Goal: Information Seeking & Learning: Find specific fact

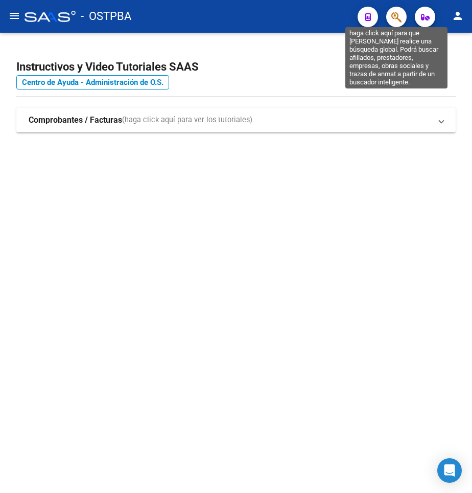
click at [397, 23] on icon "button" at bounding box center [397, 17] width 10 height 12
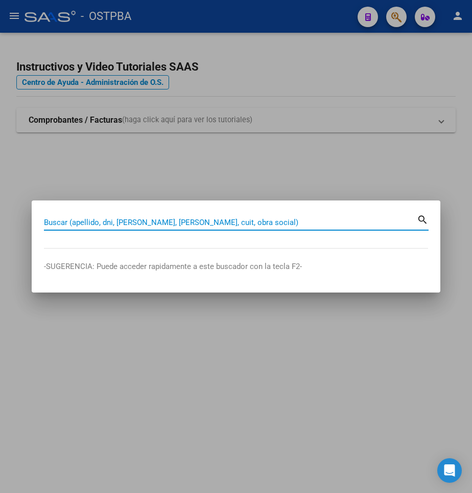
paste input "25612011"
type input "25612011"
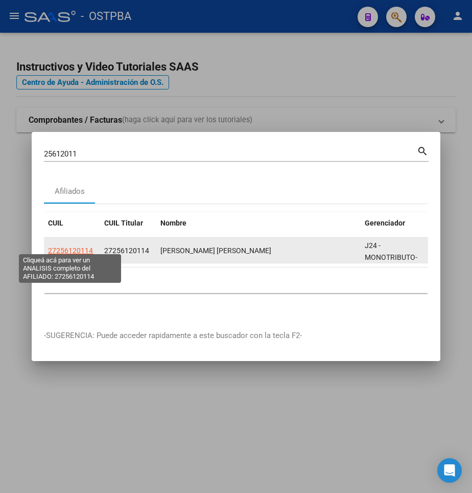
click at [60, 246] on span "27256120114" at bounding box center [70, 250] width 45 height 8
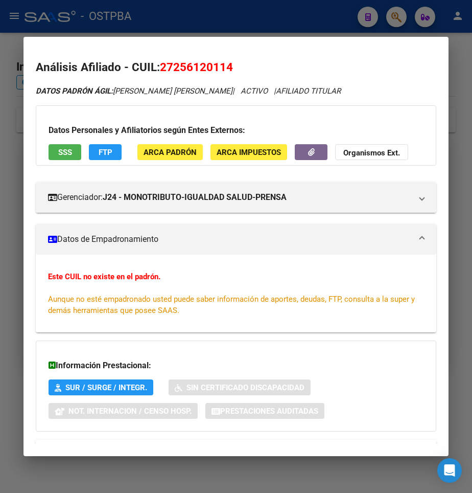
drag, startPoint x: 176, startPoint y: 67, endPoint x: 224, endPoint y: 72, distance: 47.8
click at [224, 72] on span "27256120114" at bounding box center [196, 66] width 73 height 13
copy span "25612011"
click at [246, 11] on div at bounding box center [236, 246] width 472 height 493
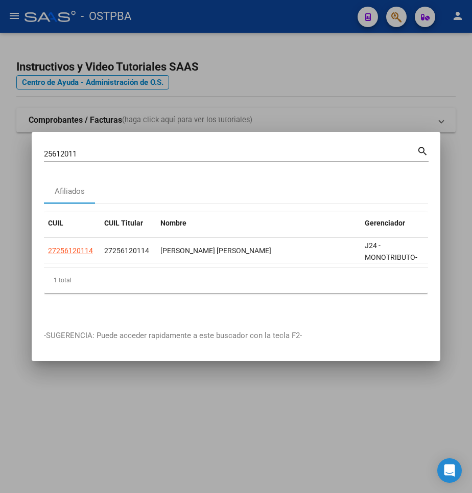
click at [378, 86] on div at bounding box center [236, 246] width 472 height 493
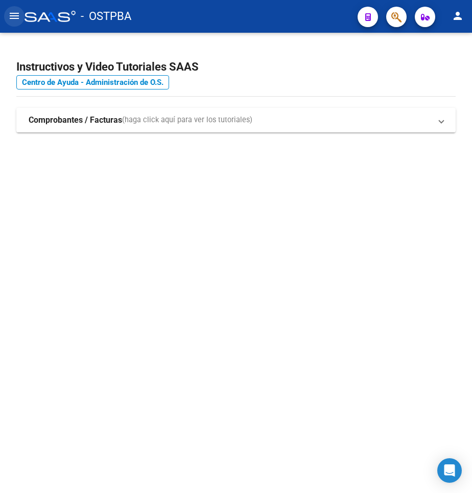
click at [17, 21] on mat-icon "menu" at bounding box center [14, 16] width 12 height 12
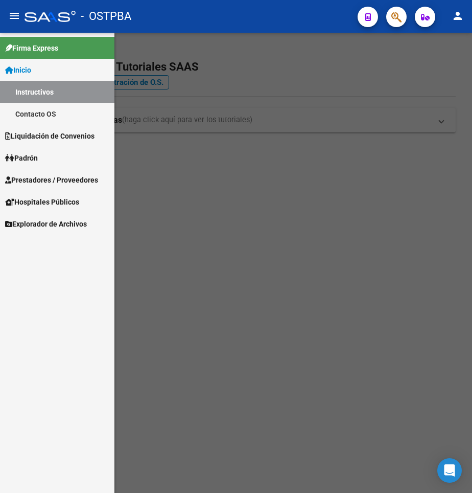
click at [55, 115] on link "Contacto OS" at bounding box center [57, 114] width 115 height 22
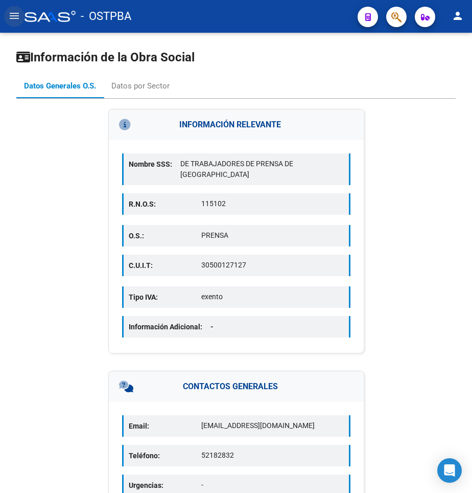
click at [19, 20] on mat-icon "menu" at bounding box center [14, 16] width 12 height 12
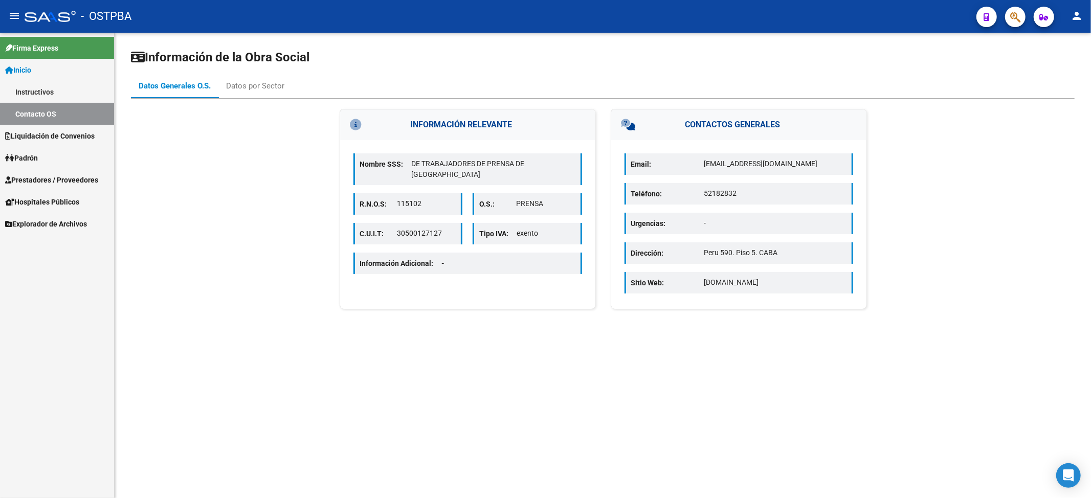
click at [43, 145] on link "Liquidación de Convenios" at bounding box center [57, 136] width 114 height 22
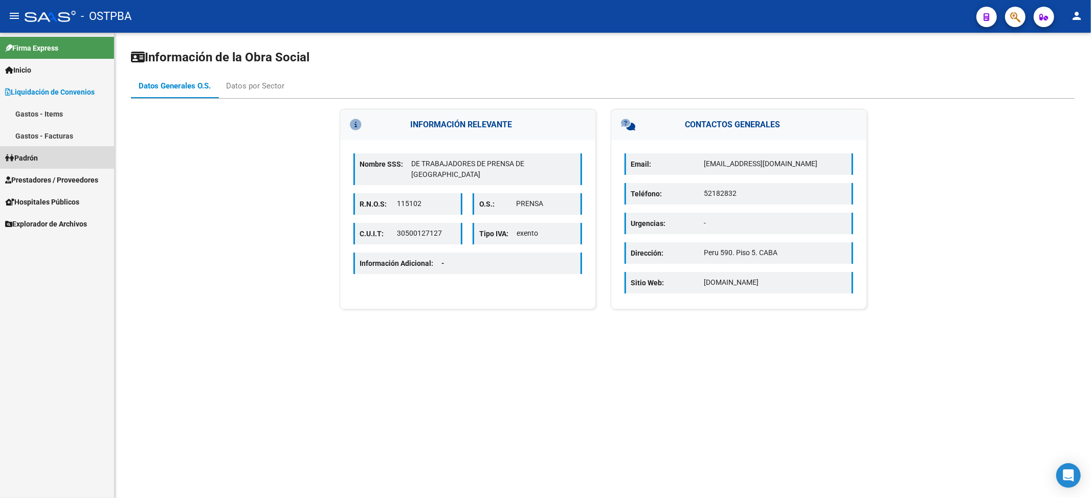
click at [38, 153] on span "Padrón" at bounding box center [21, 157] width 33 height 11
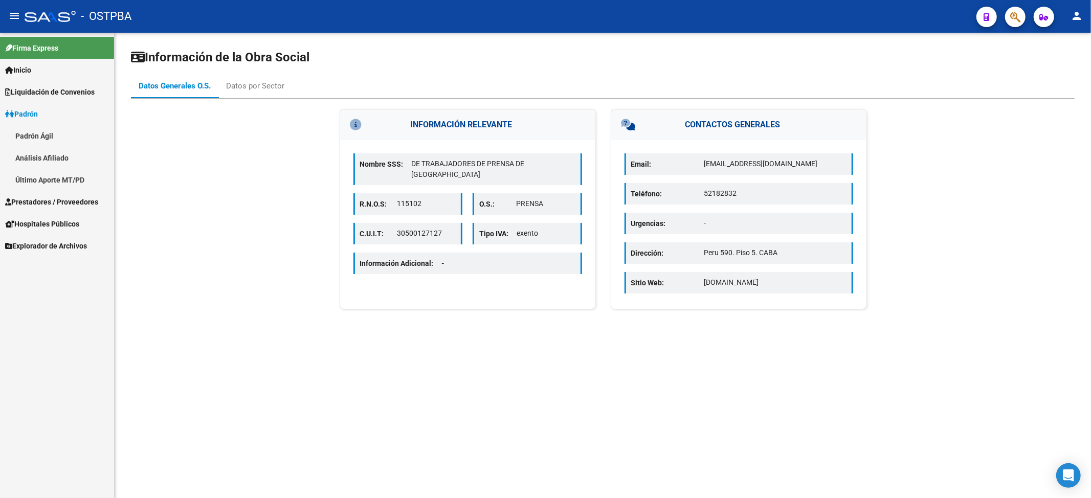
click at [39, 131] on link "Padrón Ágil" at bounding box center [57, 136] width 114 height 22
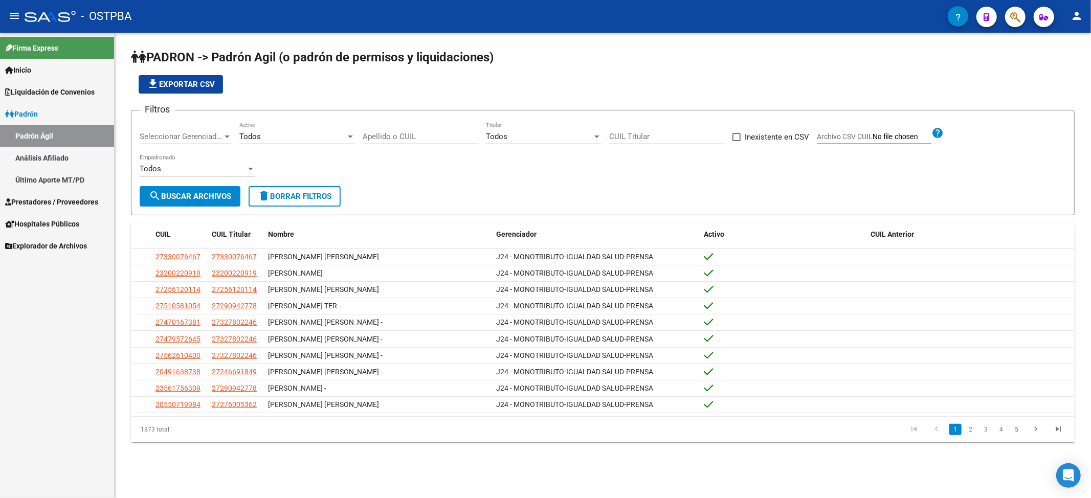
click at [472, 136] on div "Todos" at bounding box center [539, 136] width 106 height 9
click at [472, 156] on span "Si" at bounding box center [544, 160] width 116 height 23
click at [176, 199] on span "search Buscar Archivos" at bounding box center [190, 196] width 82 height 9
click at [176, 75] on button "file_download Exportar CSV" at bounding box center [181, 84] width 84 height 18
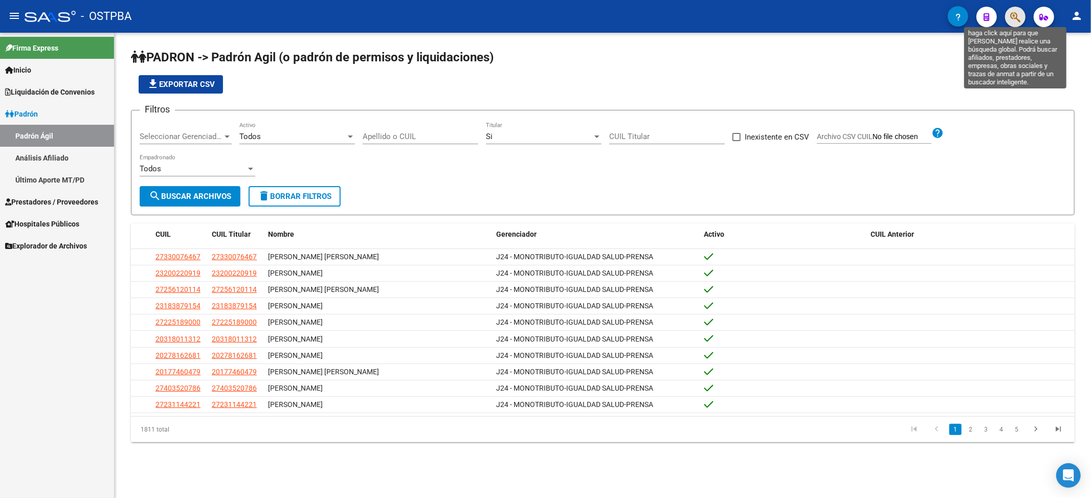
click at [472, 20] on icon "button" at bounding box center [1015, 17] width 10 height 12
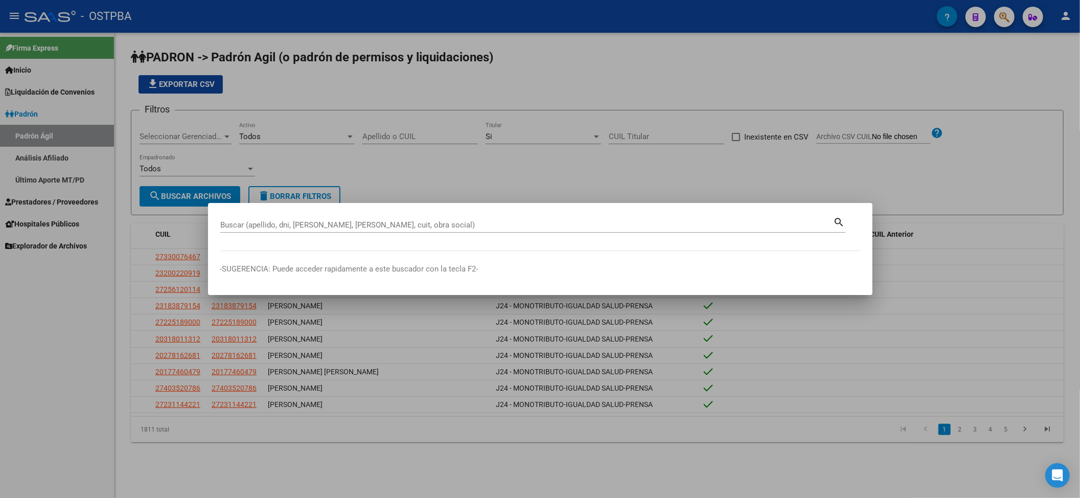
paste input "45314462"
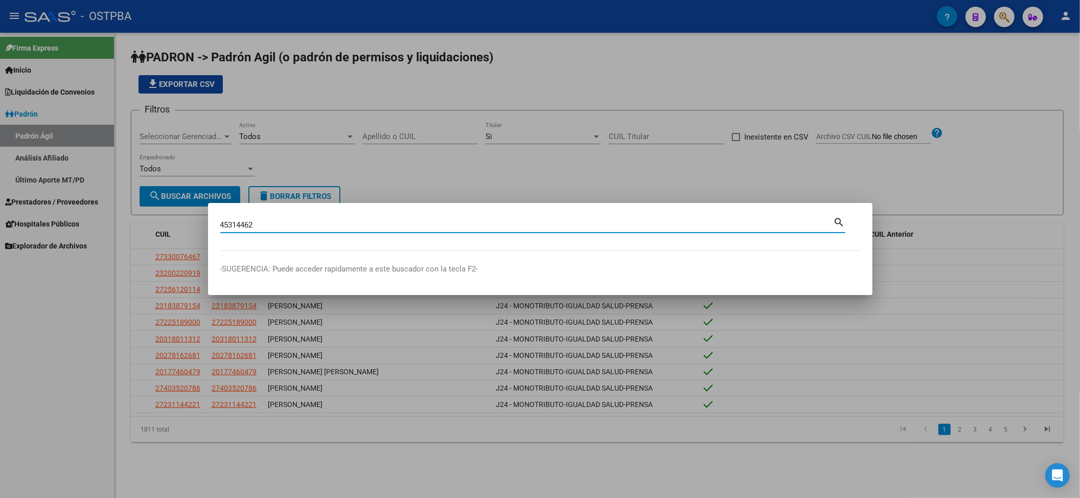
type input "45314462"
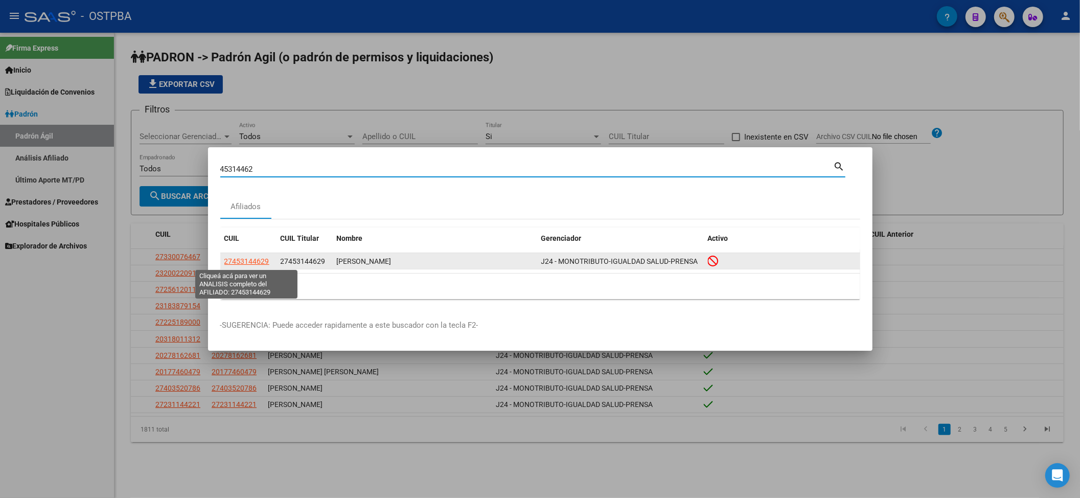
click at [255, 258] on span "27453144629" at bounding box center [246, 261] width 45 height 8
type textarea "27453144629"
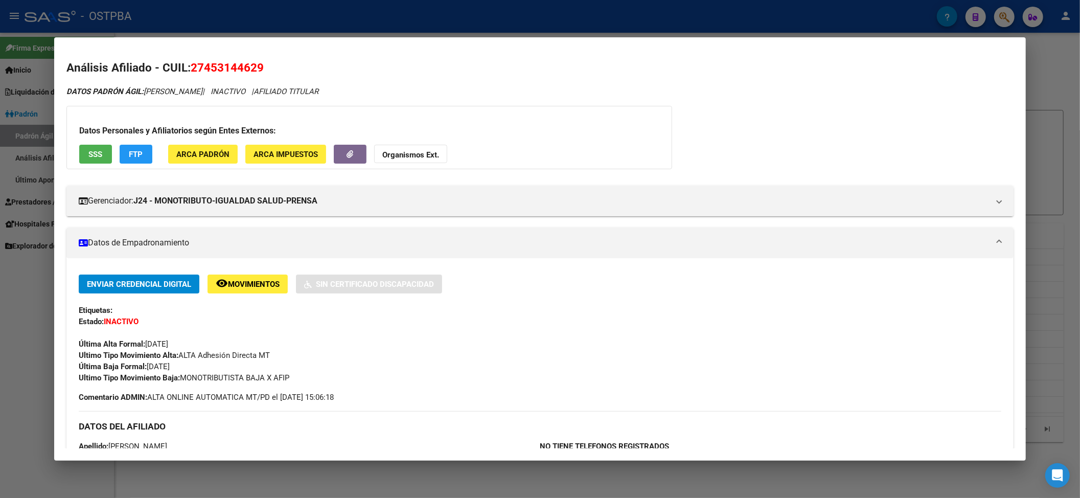
click at [30, 347] on div at bounding box center [540, 249] width 1080 height 498
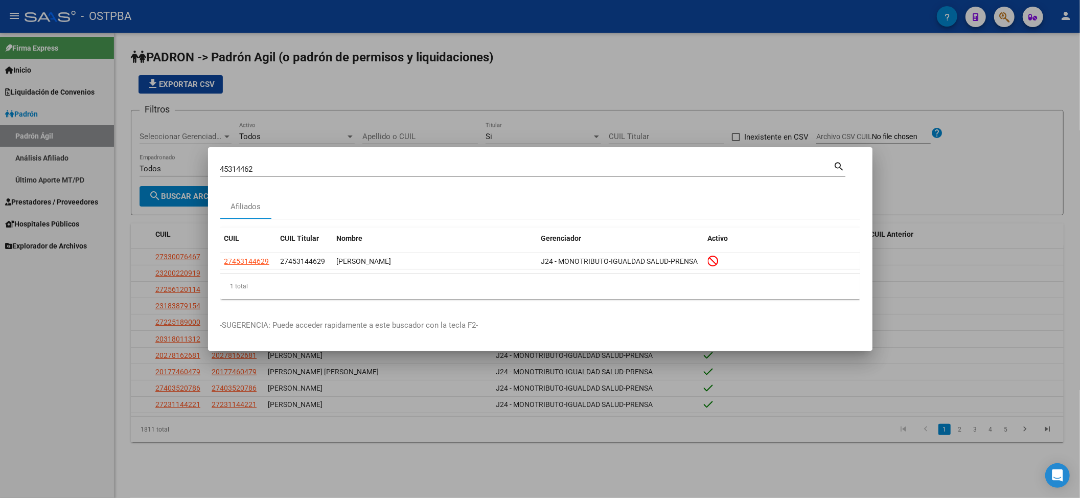
click at [95, 390] on div at bounding box center [540, 249] width 1080 height 498
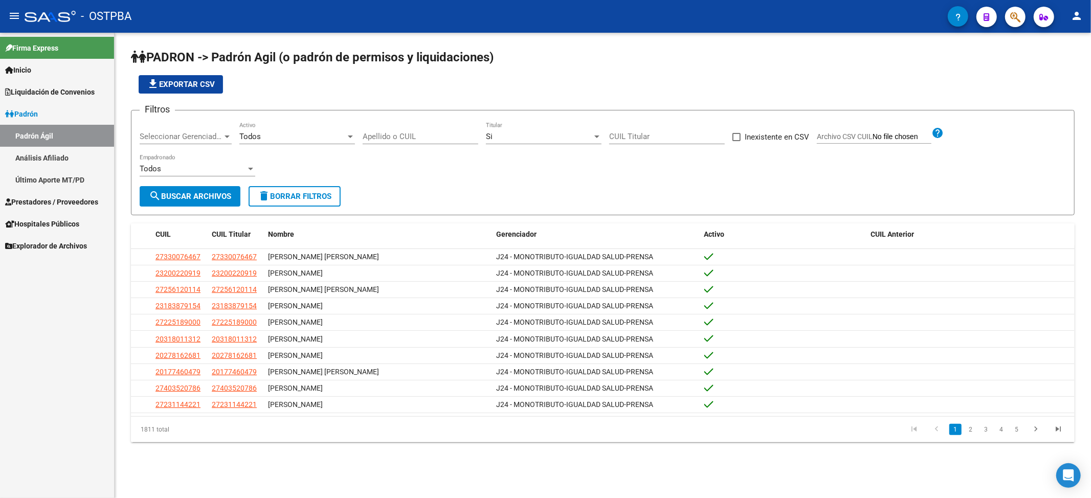
click at [320, 80] on div "file_download Exportar CSV" at bounding box center [602, 84] width 943 height 18
click at [472, 7] on span "button" at bounding box center [1015, 17] width 10 height 21
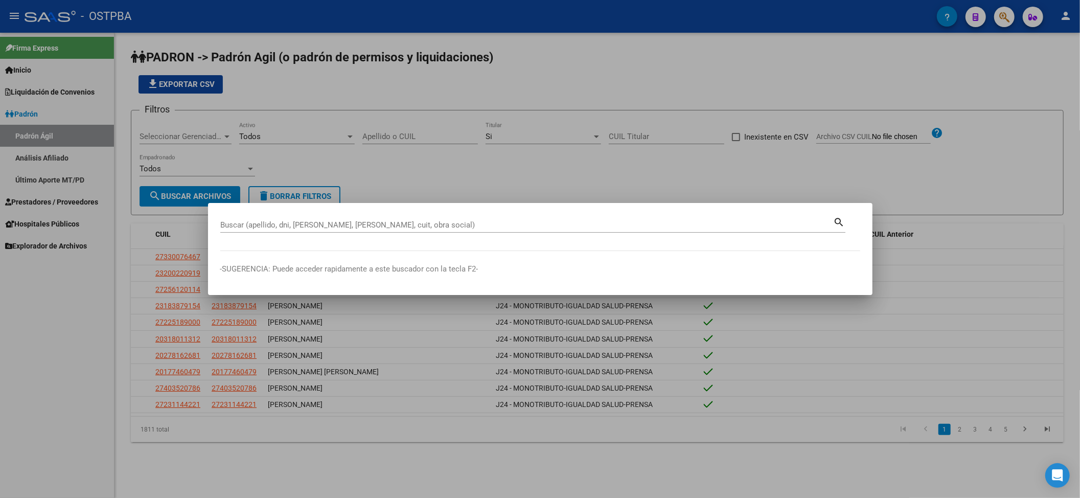
paste input "25612011"
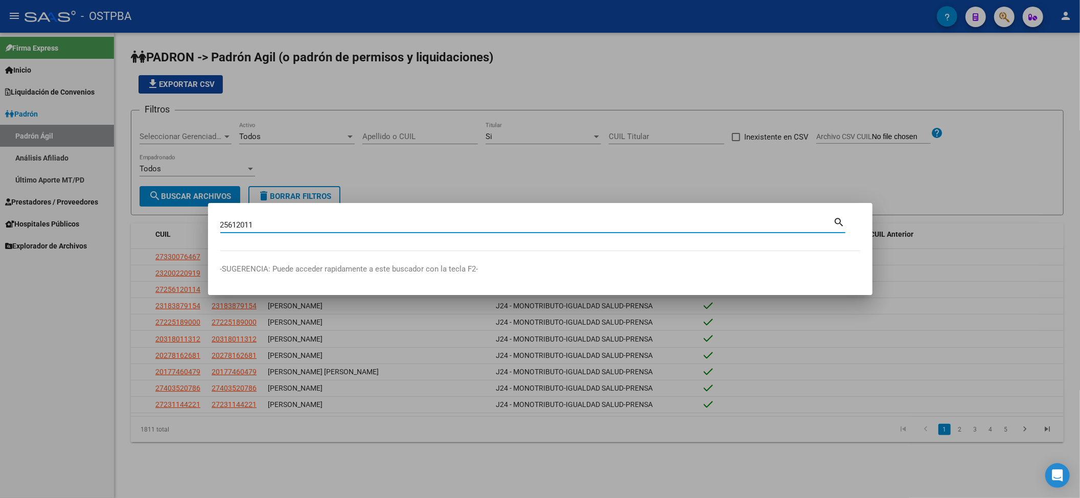
type input "25612011"
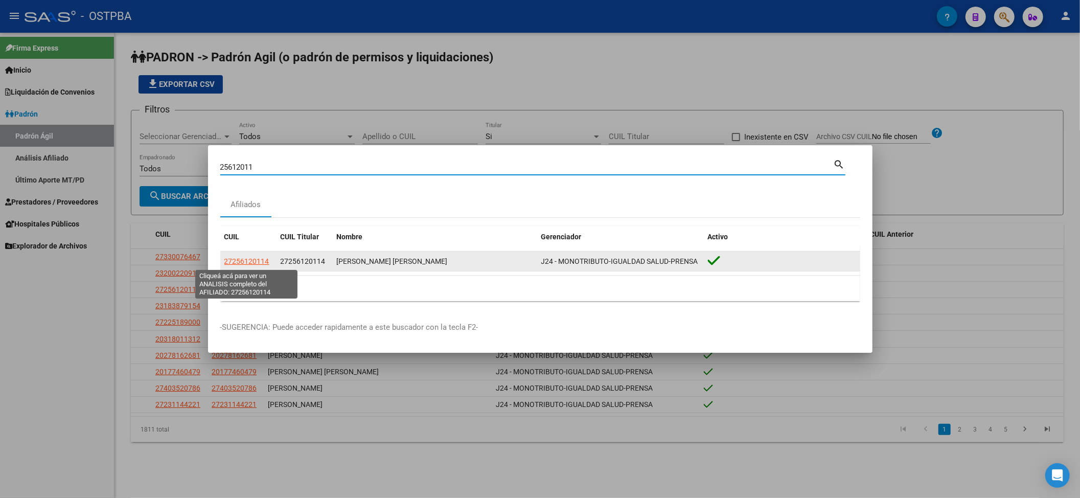
click at [251, 263] on span "27256120114" at bounding box center [246, 261] width 45 height 8
type textarea "27256120114"
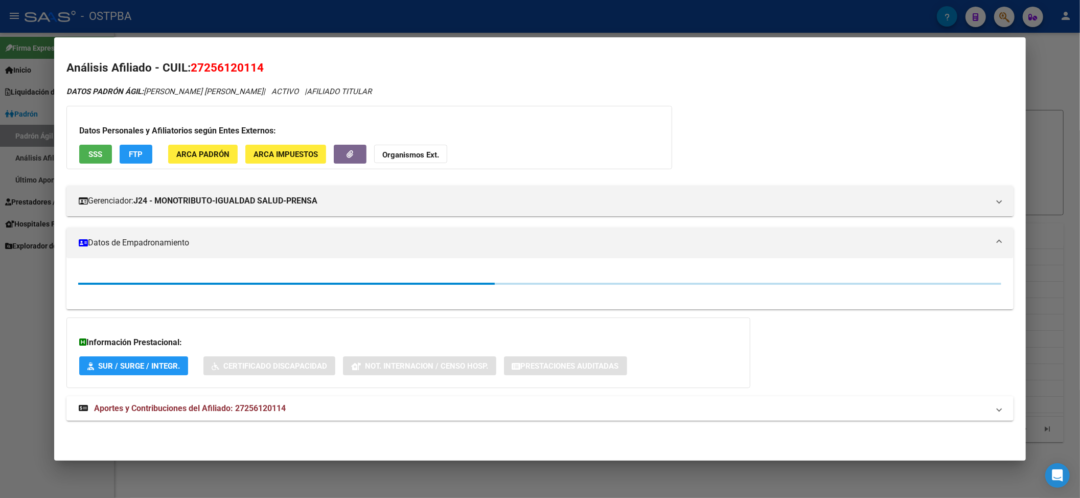
click at [228, 67] on span "27256120114" at bounding box center [227, 67] width 73 height 13
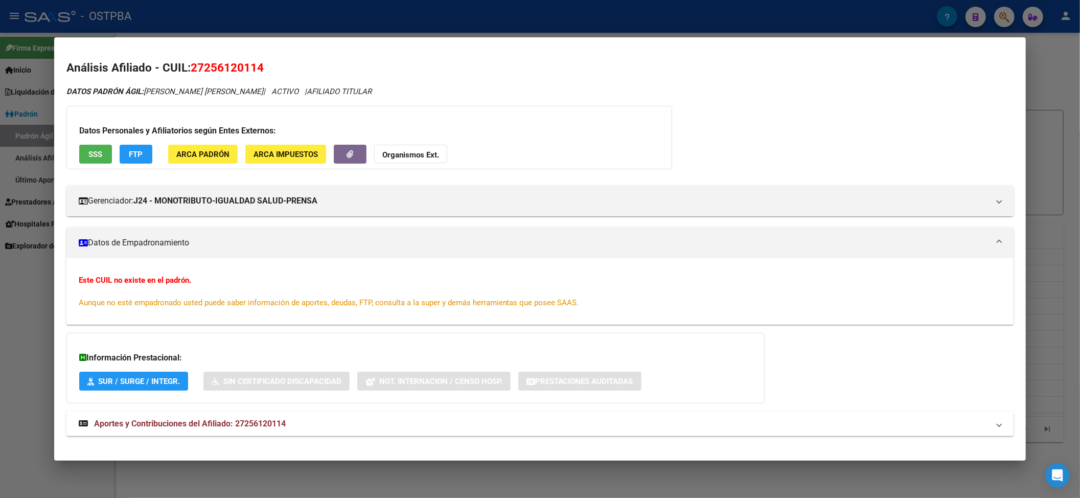
click at [228, 67] on span "27256120114" at bounding box center [227, 67] width 73 height 13
copy span "27256120114"
click at [340, 27] on div at bounding box center [540, 249] width 1080 height 498
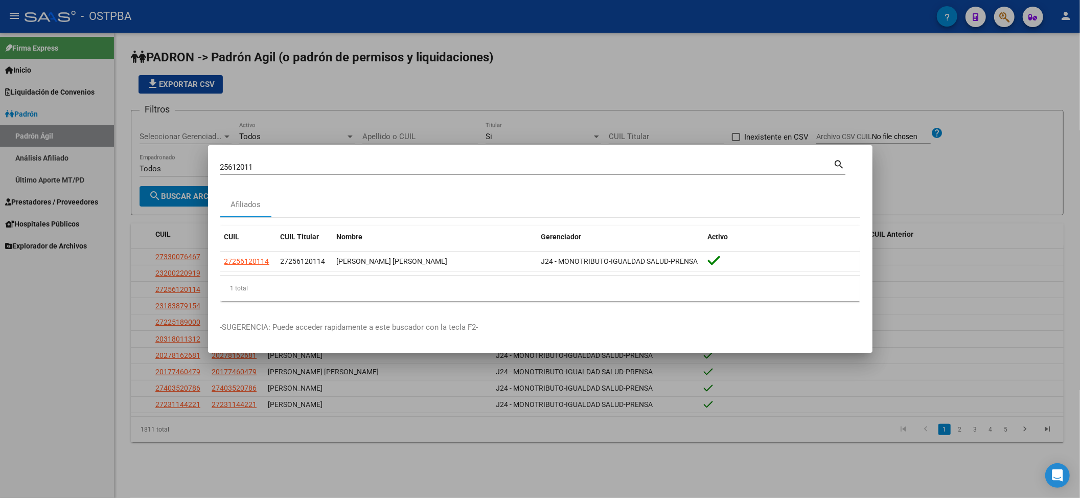
click at [56, 313] on div at bounding box center [540, 249] width 1080 height 498
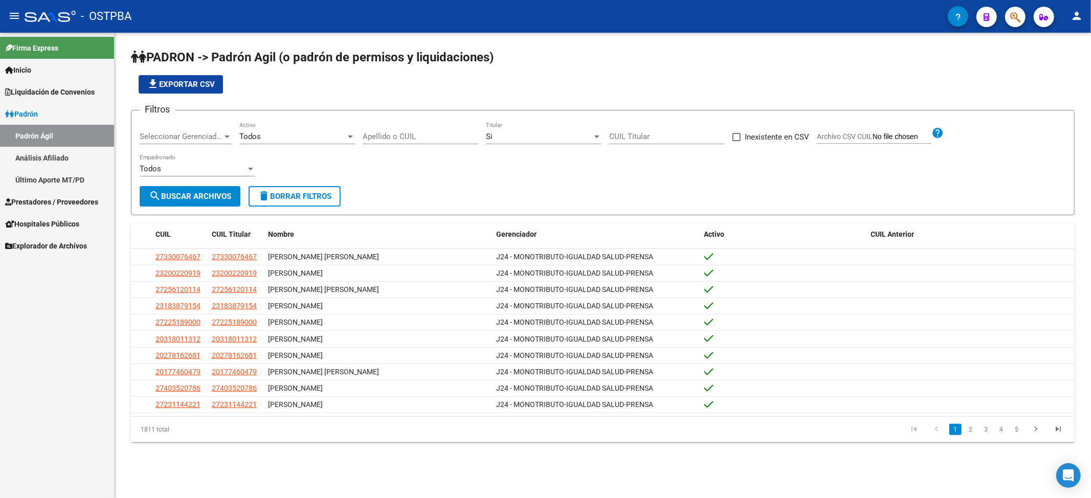
drag, startPoint x: 140, startPoint y: 430, endPoint x: 183, endPoint y: 429, distance: 43.5
click at [183, 429] on div "1811 total" at bounding box center [224, 430] width 187 height 26
click at [306, 136] on div "Todos" at bounding box center [292, 136] width 106 height 9
click at [397, 156] on div at bounding box center [545, 249] width 1091 height 498
click at [445, 79] on div "file_download Exportar CSV" at bounding box center [602, 84] width 943 height 18
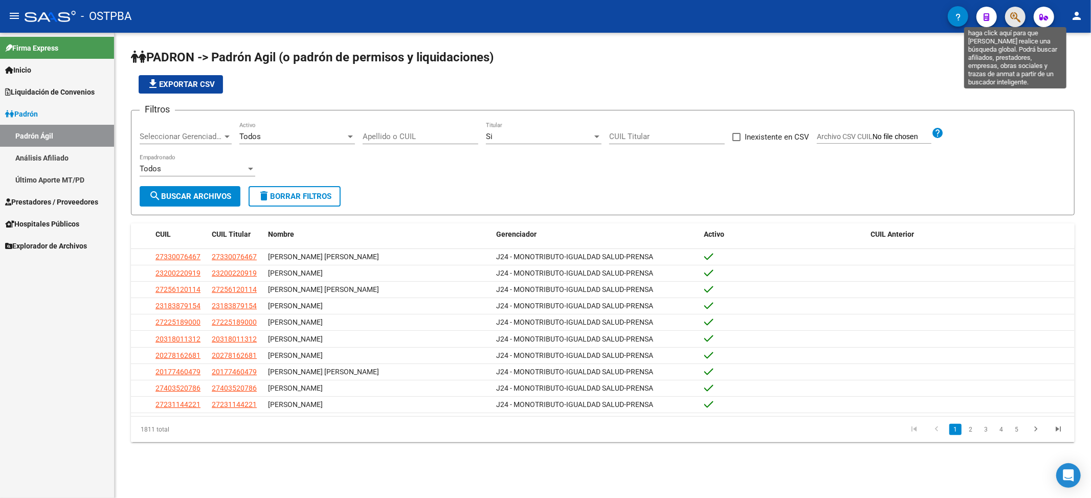
click at [472, 16] on icon "button" at bounding box center [1015, 17] width 10 height 12
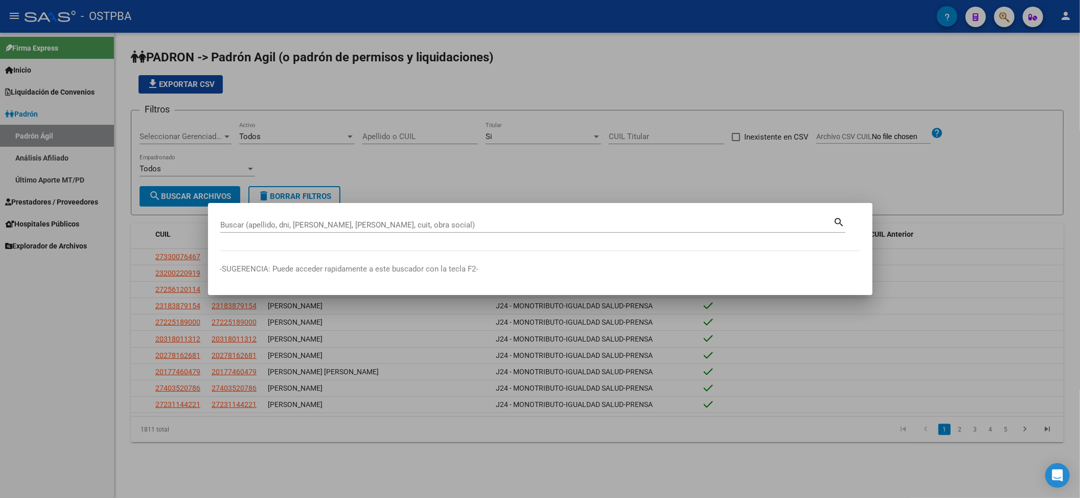
paste input "25612011"
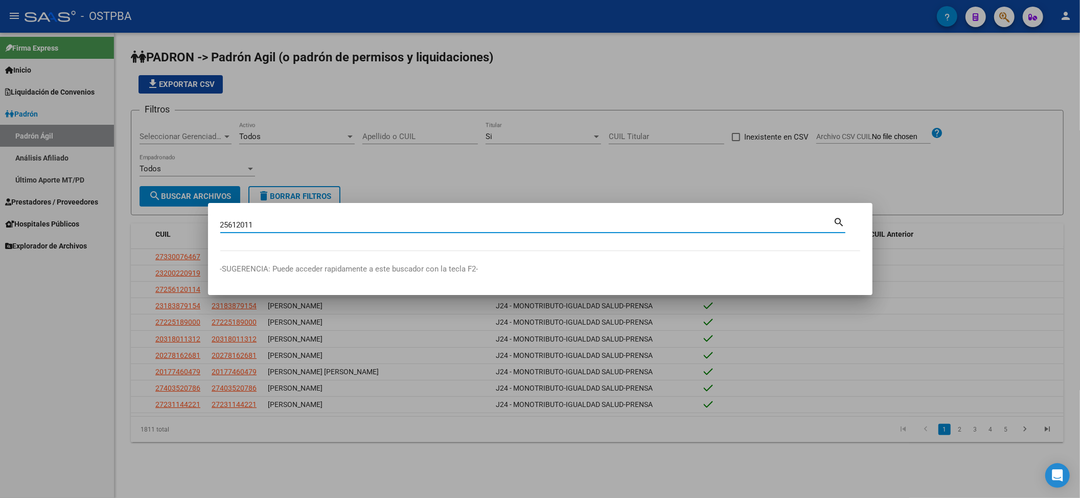
type input "25612011"
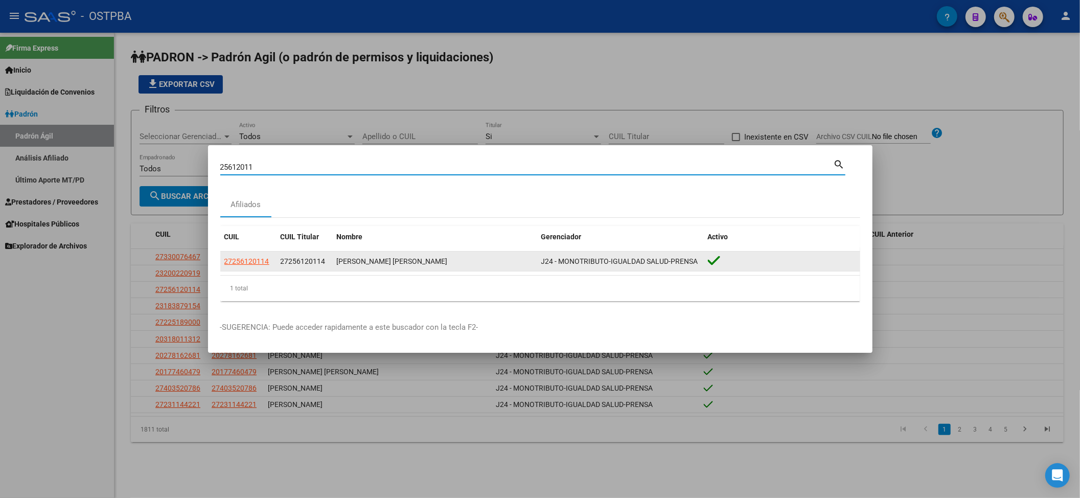
click at [339, 259] on div "[PERSON_NAME] [PERSON_NAME]" at bounding box center [435, 262] width 196 height 12
copy div "QUAGLIA"
drag, startPoint x: 369, startPoint y: 260, endPoint x: 422, endPoint y: 260, distance: 53.7
click at [422, 260] on div "[PERSON_NAME] [PERSON_NAME]" at bounding box center [435, 262] width 196 height 12
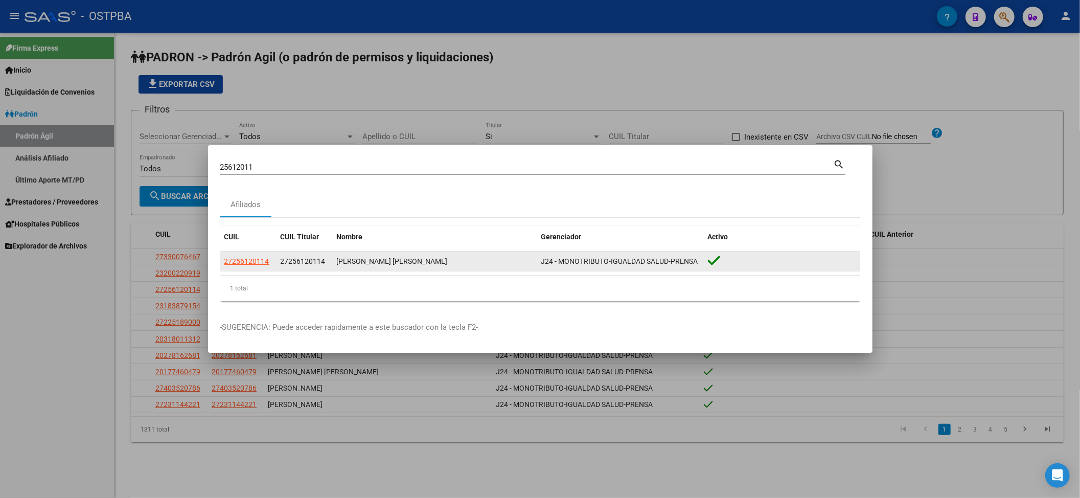
copy div "[PERSON_NAME]"
click at [295, 265] on span "27256120114" at bounding box center [303, 261] width 45 height 8
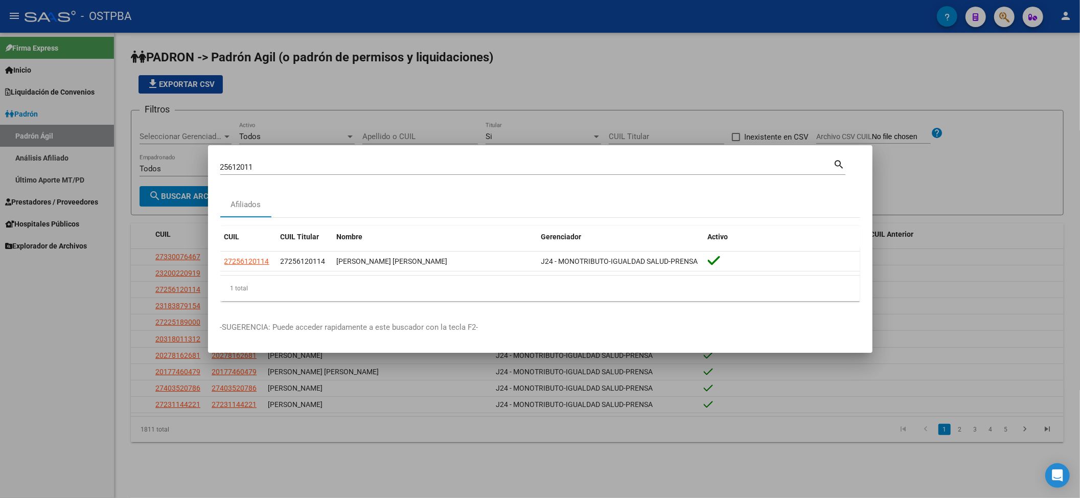
copy span "27256120114"
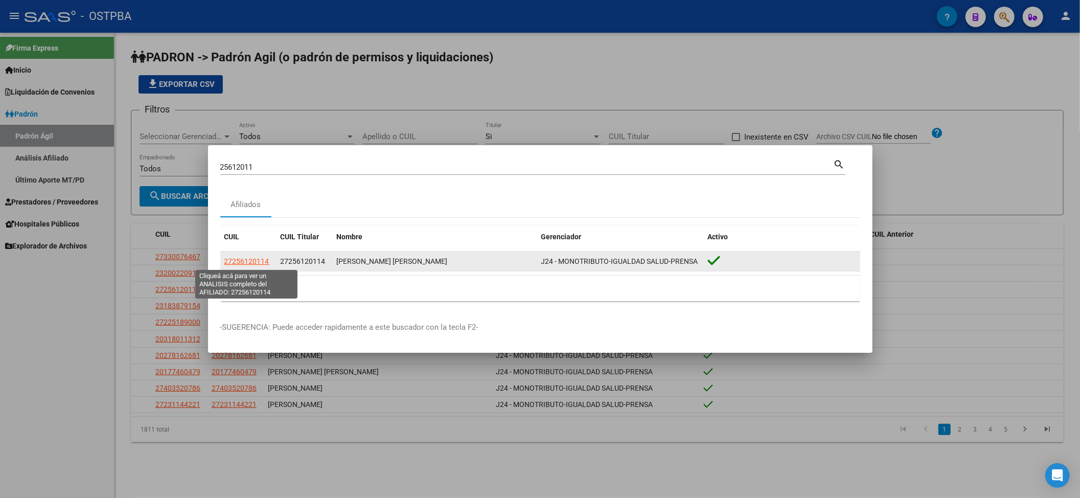
click at [251, 264] on span "27256120114" at bounding box center [246, 261] width 45 height 8
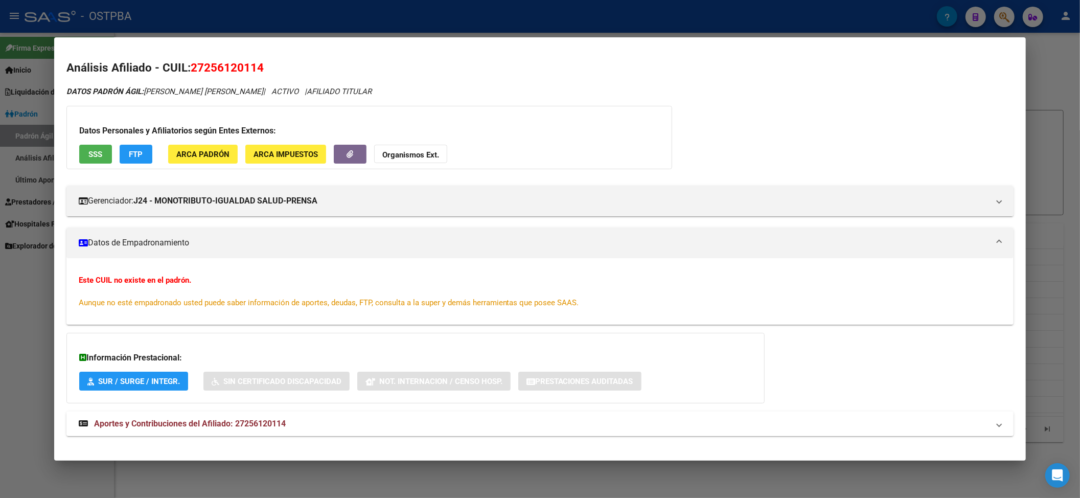
click at [123, 420] on span "Aportes y Contribuciones del Afiliado: 27256120114" at bounding box center [190, 424] width 192 height 10
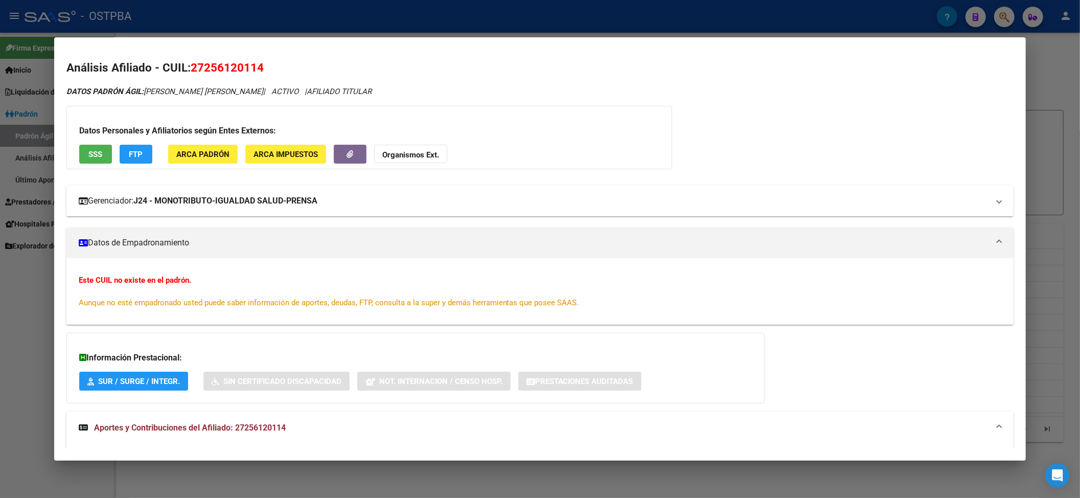
click at [105, 196] on mat-panel-title "Gerenciador: J24 - MONOTRIBUTO-IGUALDAD SALUD-PRENSA" at bounding box center [534, 201] width 911 height 12
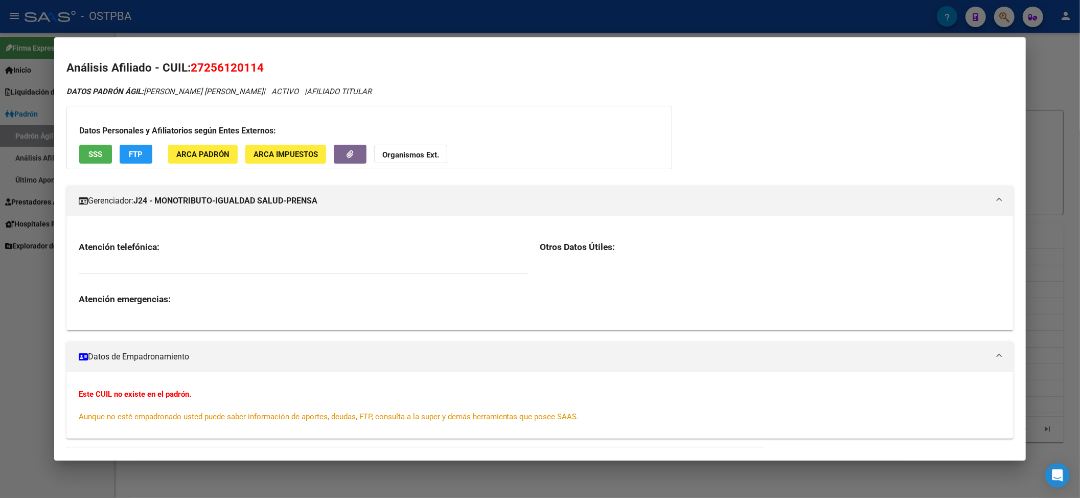
click at [105, 196] on mat-panel-title "Gerenciador: J24 - MONOTRIBUTO-IGUALDAD SALUD-PRENSA" at bounding box center [534, 201] width 911 height 12
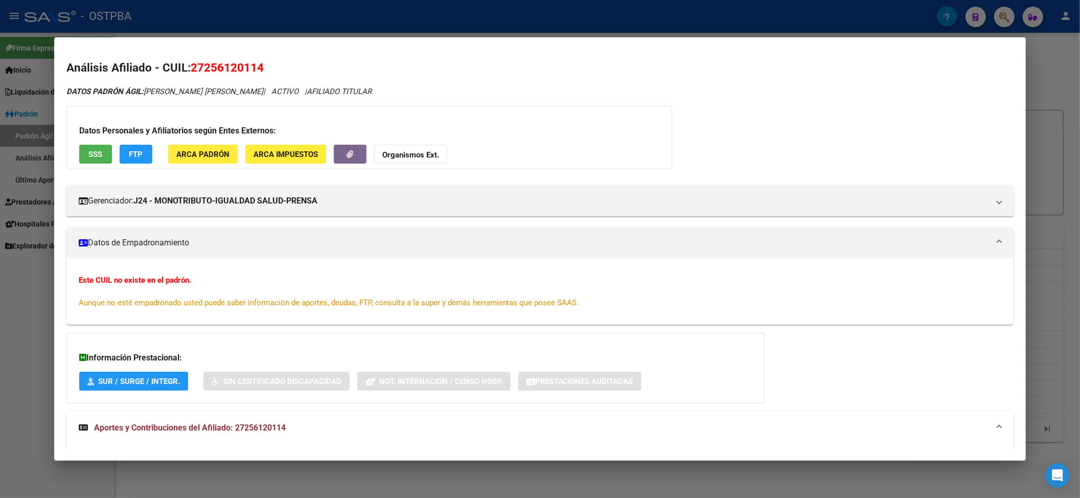
click at [121, 244] on mat-panel-title "Datos de Empadronamiento" at bounding box center [534, 243] width 911 height 12
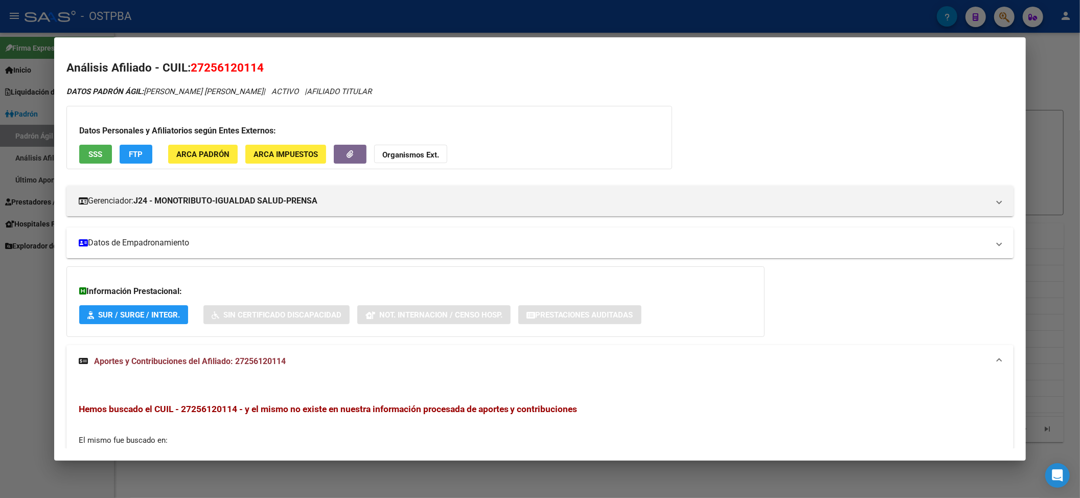
click at [121, 244] on mat-panel-title "Datos de Empadronamiento" at bounding box center [534, 243] width 911 height 12
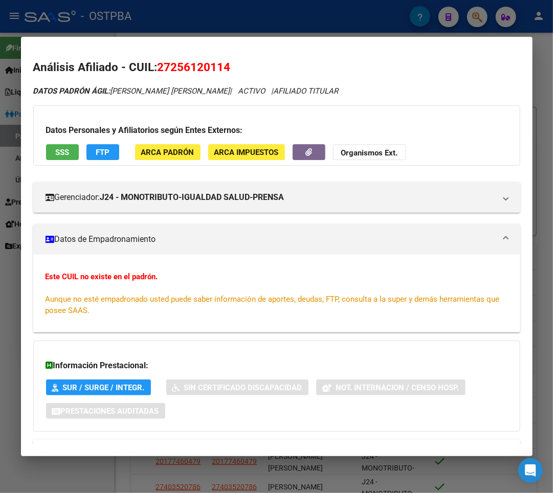
click at [470, 84] on div "Análisis Afiliado - CUIL: 27256120114 DATOS PADRÓN ÁGIL: [PERSON_NAME] [PERSON_…" at bounding box center [276, 373] width 487 height 628
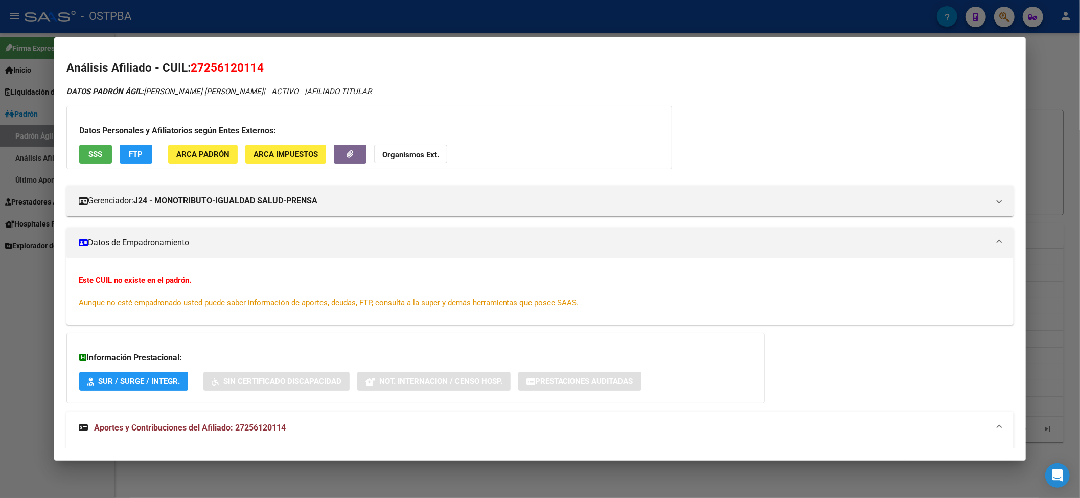
click at [472, 16] on div at bounding box center [540, 249] width 1080 height 498
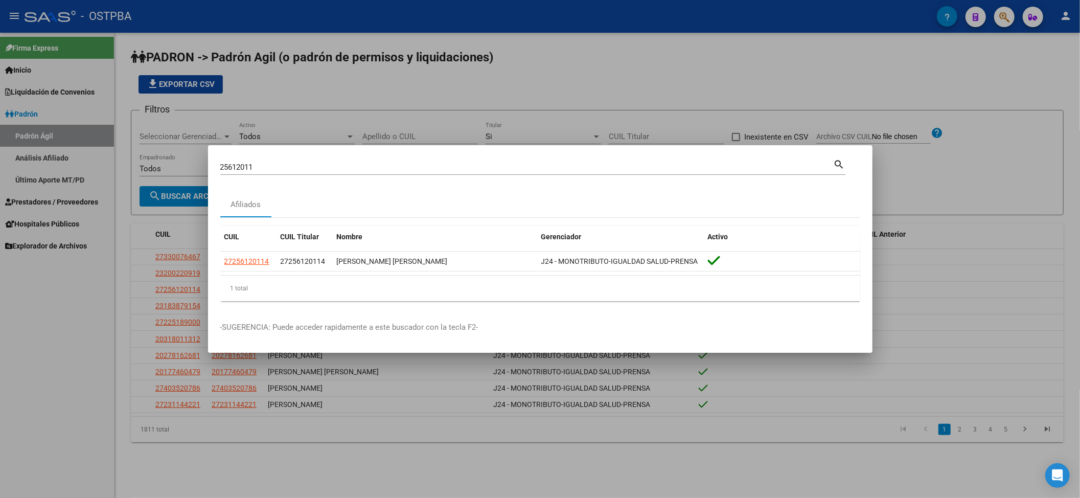
click at [472, 62] on div at bounding box center [540, 249] width 1080 height 498
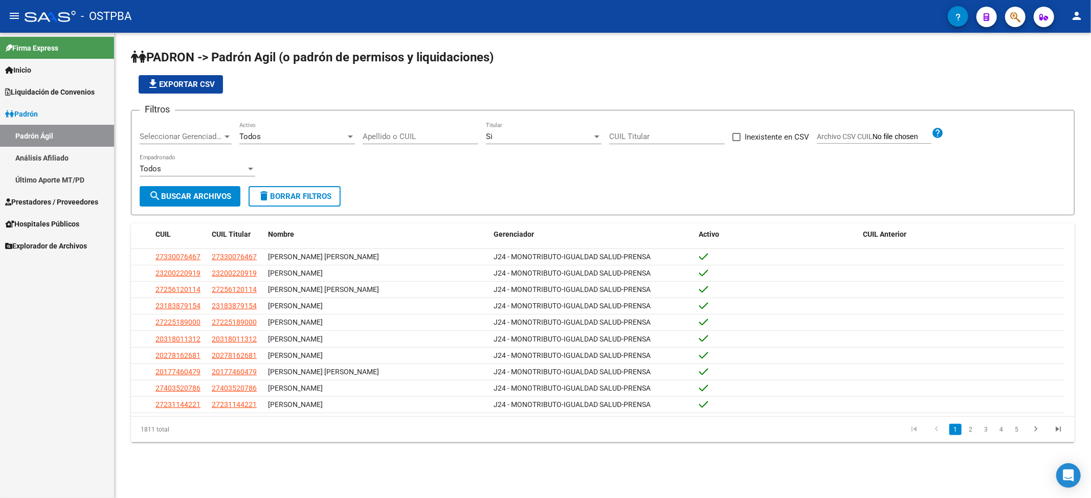
click at [444, 459] on div "PADRON -> Padrón Agil ([PERSON_NAME] de permisos y liquidaciones) file_download…" at bounding box center [603, 254] width 976 height 442
click at [58, 369] on div "Firma Express Inicio Instructivos Contacto OS Liquidación de Convenios Gastos -…" at bounding box center [57, 265] width 114 height 465
click at [472, 178] on div "Filtros Seleccionar Gerenciador Seleccionar Gerenciador Todos Activo Apellido o…" at bounding box center [603, 152] width 926 height 67
